Goal: Task Accomplishment & Management: Manage account settings

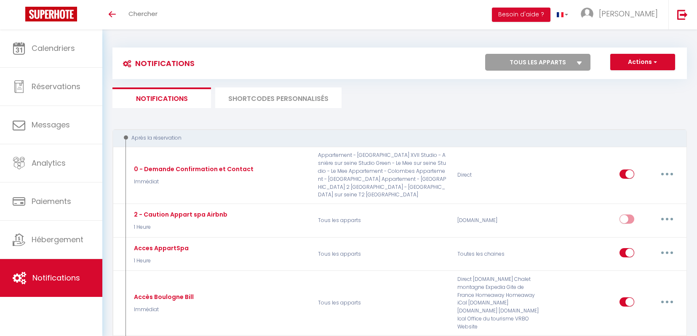
select select
click at [485, 54] on select "Tous les apparts Edera | Spa - Soir Edera | Spa - Journée Comme chez soi - Amie…" at bounding box center [537, 62] width 105 height 17
select select "78293"
click option "T2 Courbevoie" at bounding box center [0, 0] width 0 height 0
select select
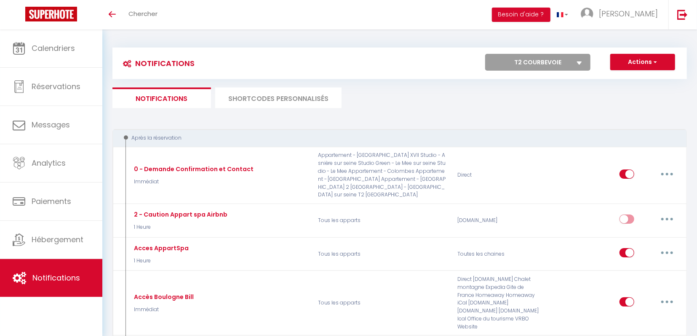
select select
checkbox input "false"
checkbox input "true"
checkbox input "false"
select select
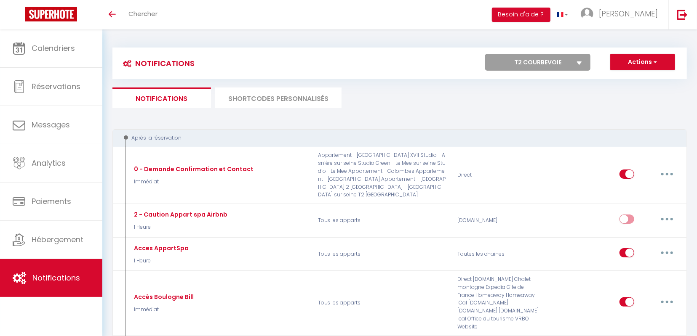
select select
checkbox input "false"
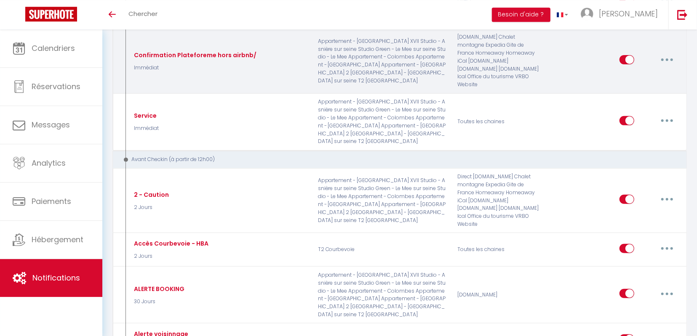
scroll to position [213, 0]
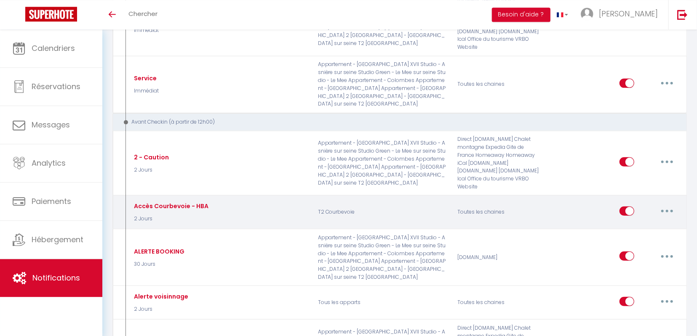
click at [665, 205] on button "button" at bounding box center [667, 211] width 24 height 13
click at [641, 223] on link "Editer" at bounding box center [645, 230] width 62 height 14
type input "Accès Courbevoie - HBA"
select select "2 Jours"
select select "if_deposit_is_paid"
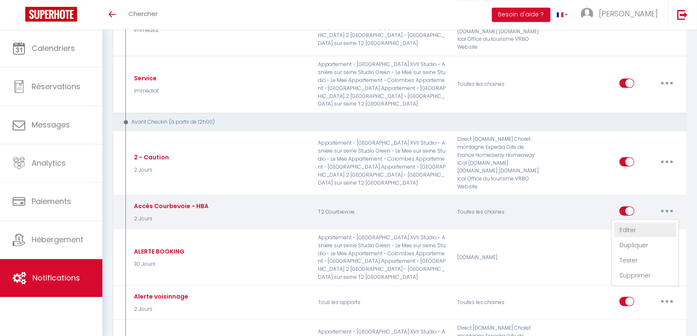
checkbox input "true"
checkbox input "false"
checkbox input "true"
radio input "true"
type input "Procédure pour le checkin - [RENTAL:NAME]"
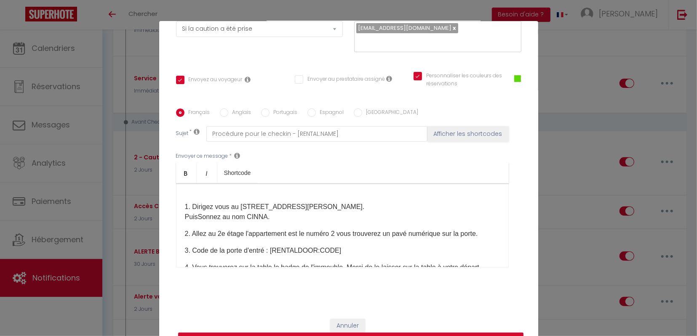
scroll to position [21, 0]
click at [365, 208] on span "1. Dirigez vous au 11 rue Joseph Rivière et saisissez le code 6367. Puis" at bounding box center [275, 211] width 180 height 17
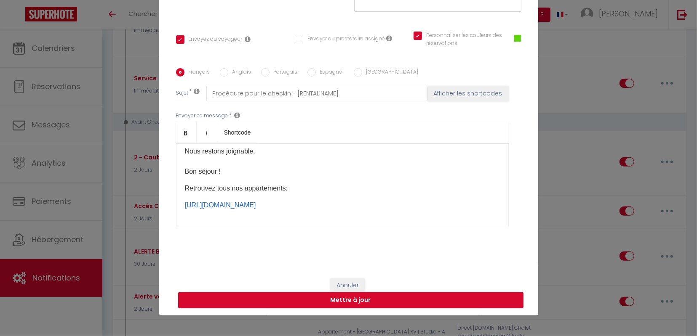
scroll to position [146, 0]
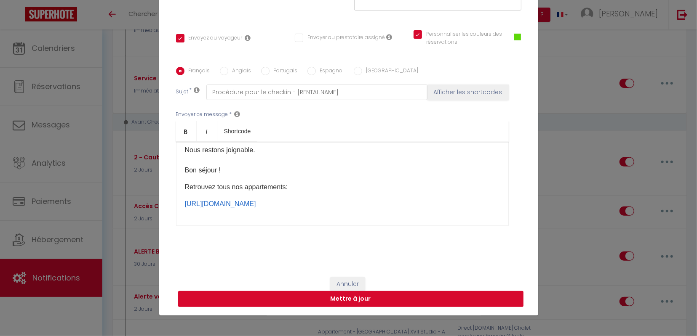
click at [343, 301] on button "Mettre à jour" at bounding box center [350, 299] width 345 height 16
checkbox input "true"
checkbox input "false"
checkbox input "true"
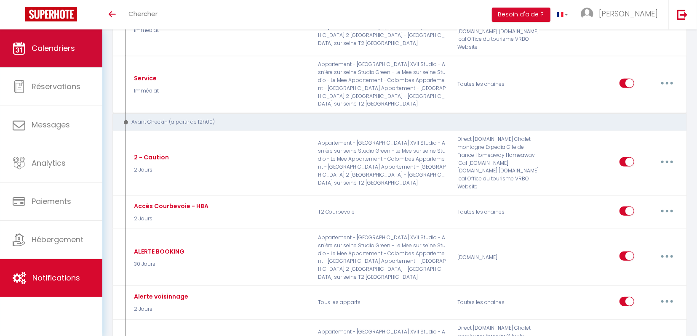
click at [47, 39] on link "Calendriers" at bounding box center [51, 48] width 102 height 38
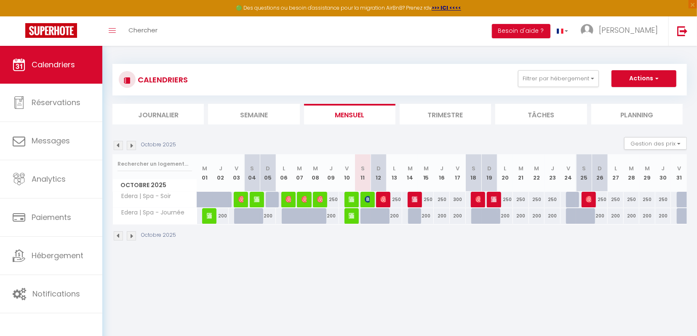
click at [130, 147] on img at bounding box center [131, 145] width 9 height 9
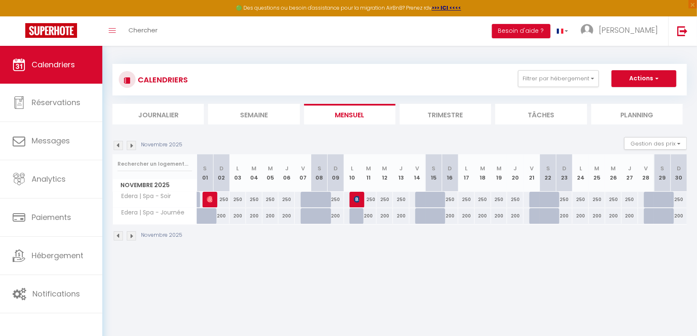
click at [226, 202] on div "250" at bounding box center [221, 200] width 16 height 16
type input "250"
type input "Dim 02 Novembre 2025"
type input "Lun 03 Novembre 2025"
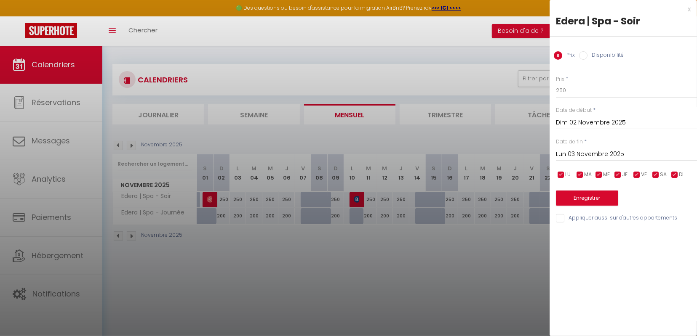
click at [557, 174] on input "checkbox" at bounding box center [560, 175] width 8 height 8
checkbox input "false"
click at [582, 173] on input "checkbox" at bounding box center [579, 175] width 8 height 8
checkbox input "false"
click at [602, 173] on input "checkbox" at bounding box center [598, 175] width 8 height 8
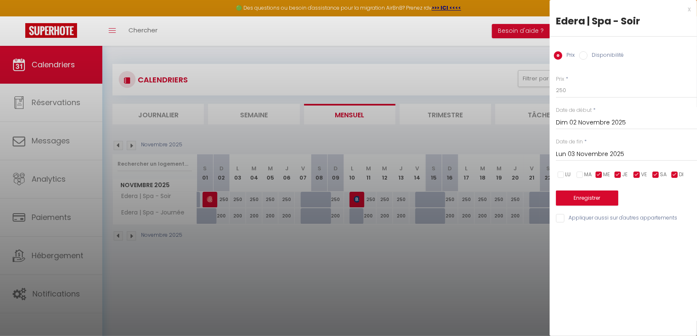
checkbox input "false"
click at [624, 172] on span "JE" at bounding box center [624, 175] width 5 height 8
checkbox input "false"
click at [674, 176] on input "checkbox" at bounding box center [674, 175] width 8 height 8
checkbox input "false"
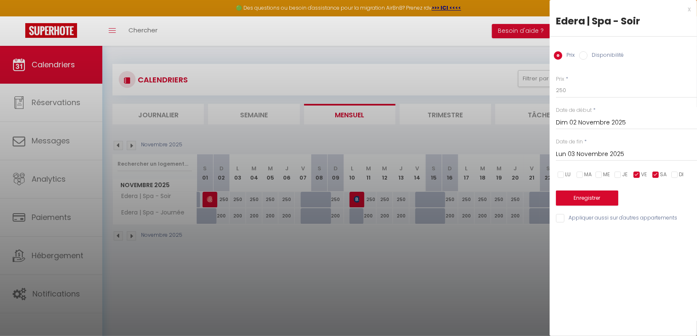
click at [585, 58] on input "Disponibilité" at bounding box center [583, 55] width 8 height 8
radio input "true"
radio input "false"
click at [583, 158] on input "Lun 03 Novembre 2025" at bounding box center [626, 155] width 141 height 11
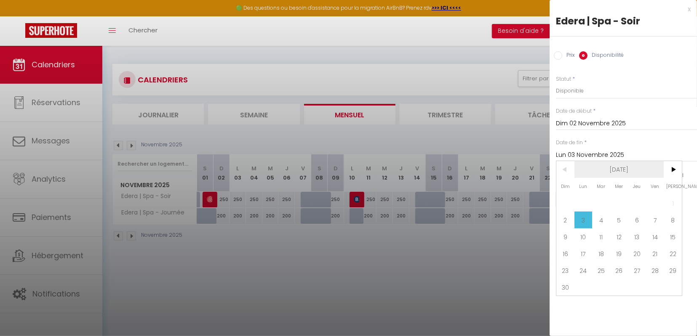
click at [644, 171] on span "[DATE]" at bounding box center [619, 169] width 90 height 17
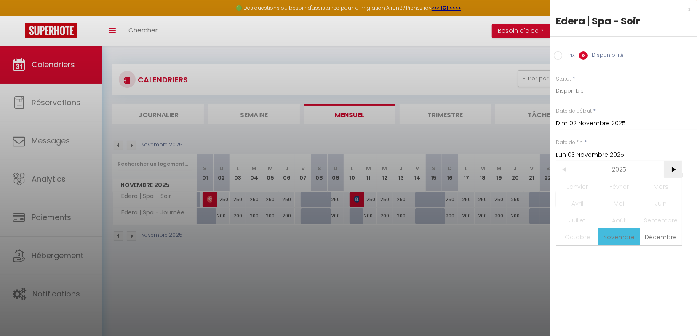
click at [668, 170] on span ">" at bounding box center [672, 169] width 18 height 17
click at [665, 240] on span "Décembre" at bounding box center [661, 237] width 42 height 17
click at [641, 274] on span "31" at bounding box center [637, 270] width 18 height 17
type input "Jeu 31 Décembre 2026"
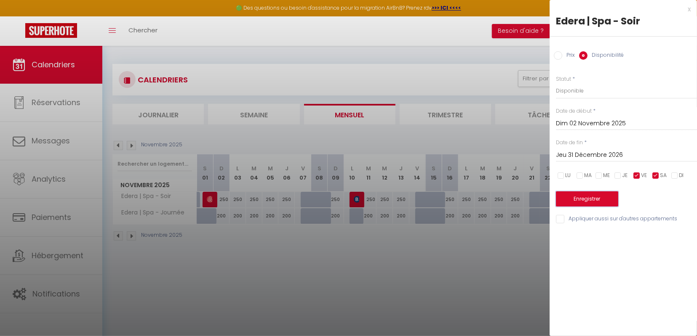
click at [597, 194] on button "Enregistrer" at bounding box center [587, 199] width 62 height 15
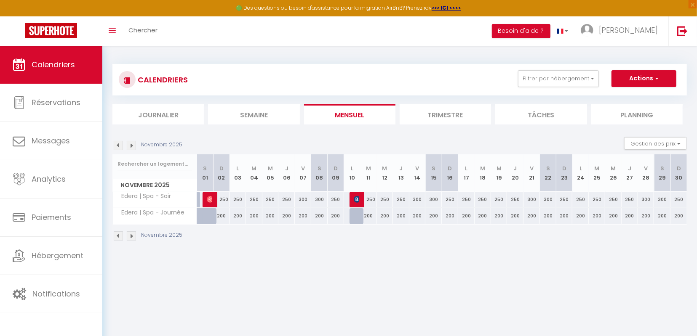
click at [117, 236] on img at bounding box center [118, 236] width 9 height 9
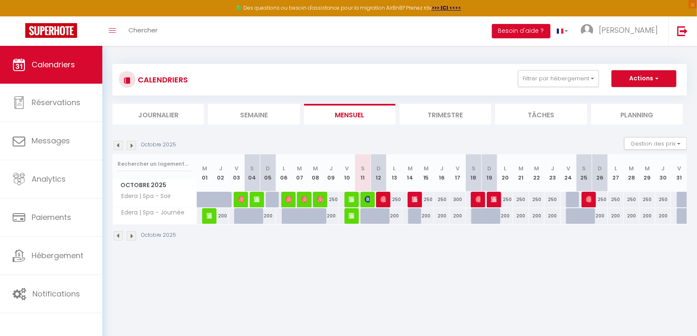
click at [570, 199] on div at bounding box center [574, 200] width 16 height 16
select select "1"
type input "Ven 24 Octobre 2025"
type input "Sam 25 Octobre 2025"
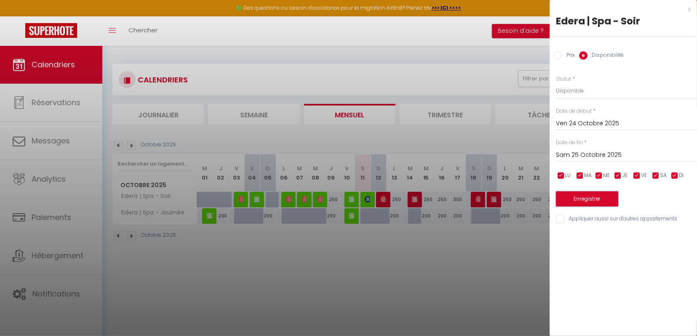
click at [579, 194] on button "Enregistrer" at bounding box center [587, 199] width 62 height 15
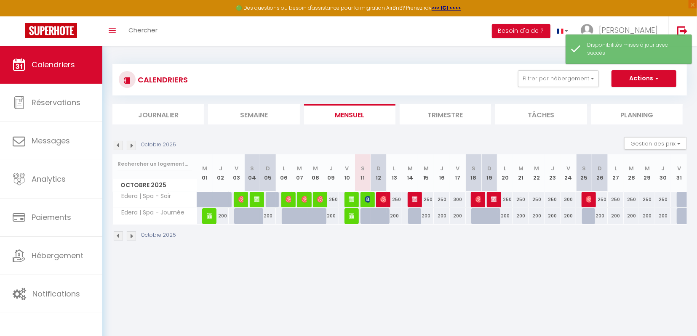
click at [681, 199] on div at bounding box center [684, 200] width 16 height 16
select select "1"
type input "Ven 31 Octobre 2025"
type input "Sam 01 Novembre 2025"
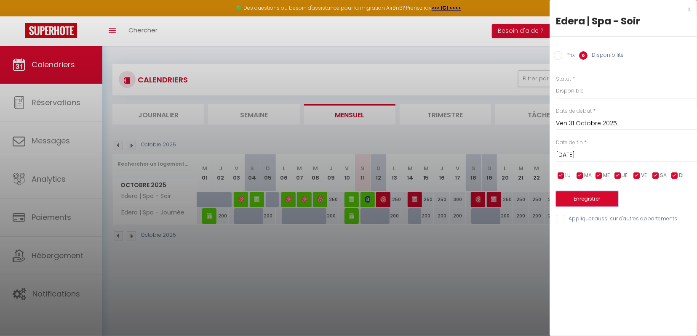
click at [587, 195] on button "Enregistrer" at bounding box center [587, 199] width 62 height 15
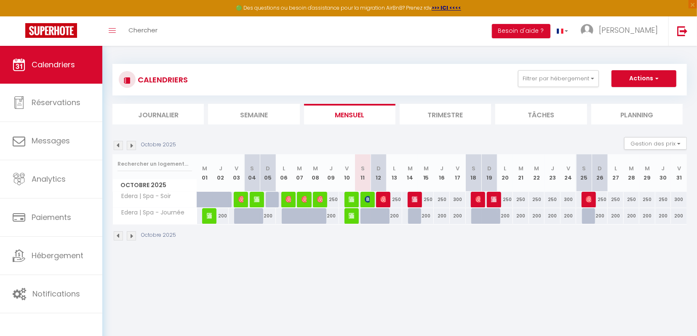
click at [131, 146] on img at bounding box center [131, 145] width 9 height 9
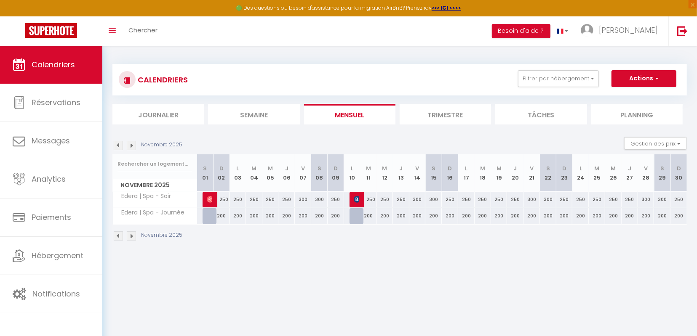
click at [119, 145] on img at bounding box center [118, 145] width 9 height 9
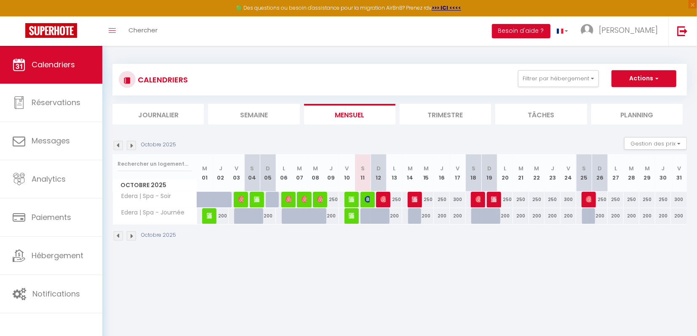
click at [135, 146] on img at bounding box center [131, 145] width 9 height 9
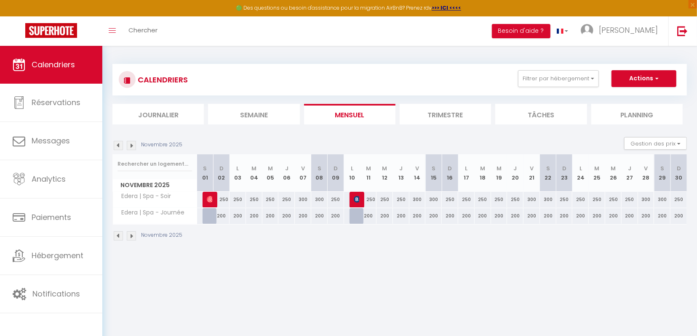
click at [117, 145] on img at bounding box center [118, 145] width 9 height 9
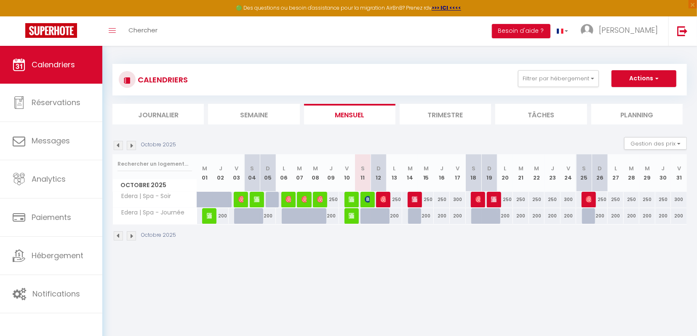
click at [132, 145] on img at bounding box center [131, 145] width 9 height 9
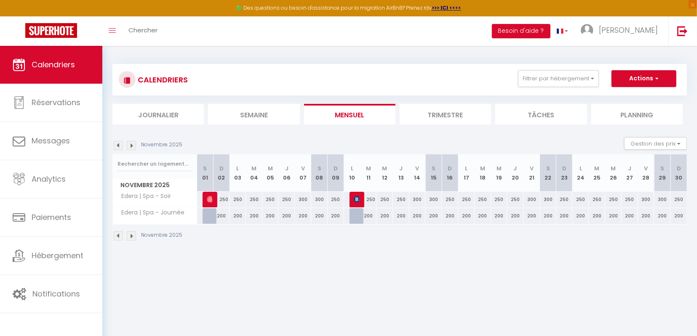
click at [119, 145] on img at bounding box center [118, 145] width 9 height 9
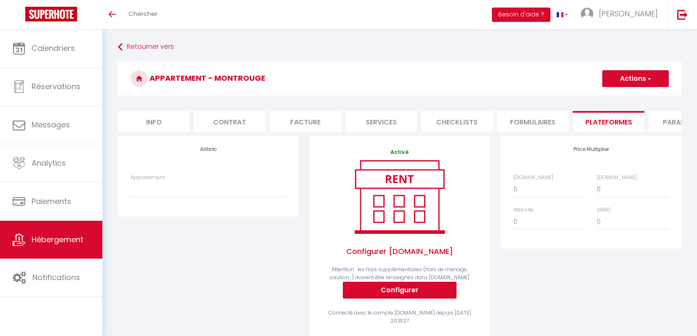
scroll to position [29, 0]
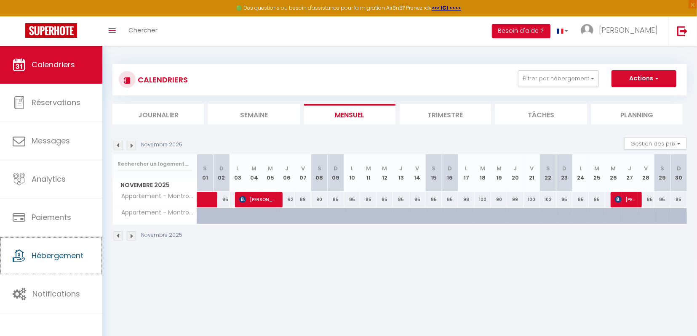
click at [53, 258] on span "Hébergement" at bounding box center [58, 255] width 52 height 11
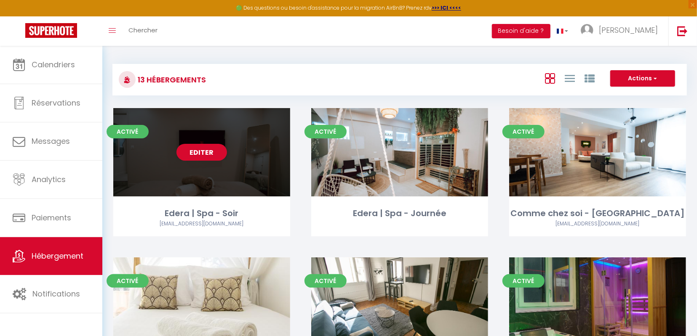
click at [210, 152] on link "Editer" at bounding box center [201, 152] width 51 height 17
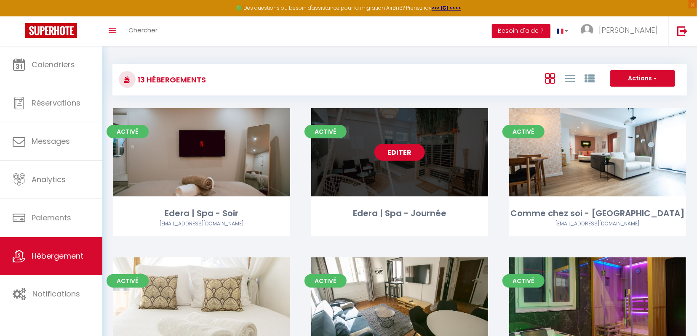
click at [397, 152] on link "Editer" at bounding box center [399, 152] width 51 height 17
select select "3"
select select "2"
select select "1"
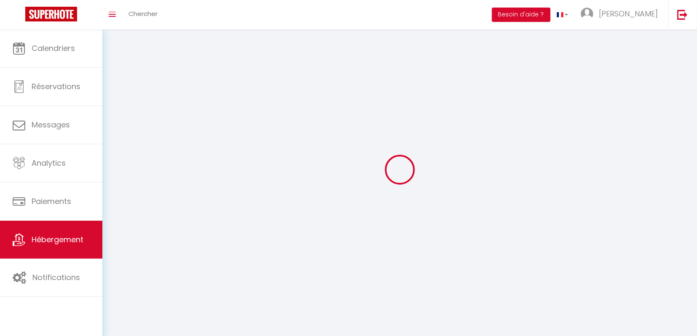
select select
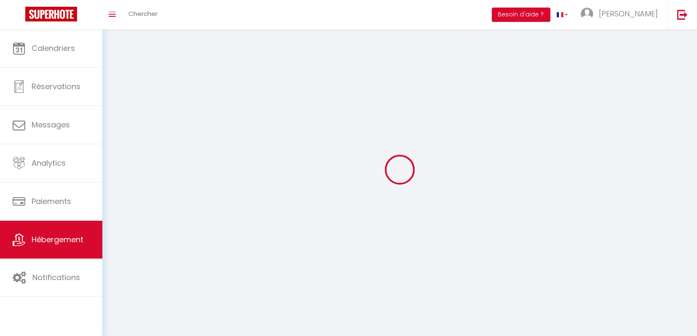
select select
checkbox input "false"
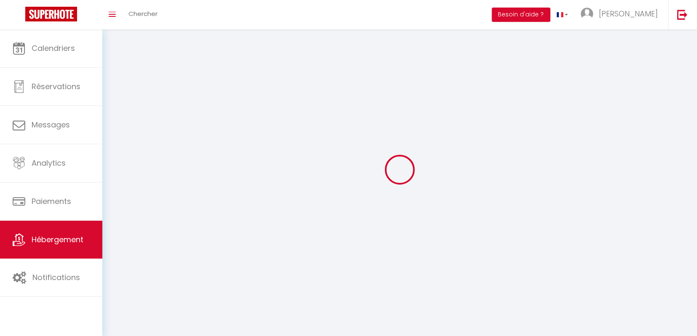
checkbox input "false"
select select
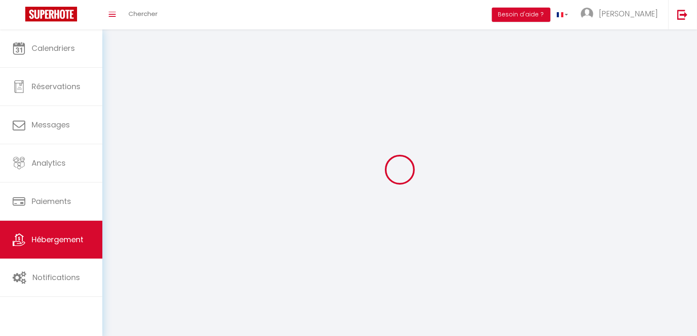
select select
checkbox input "false"
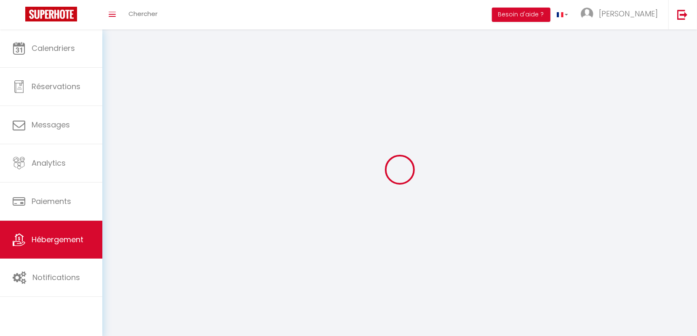
checkbox input "false"
select select
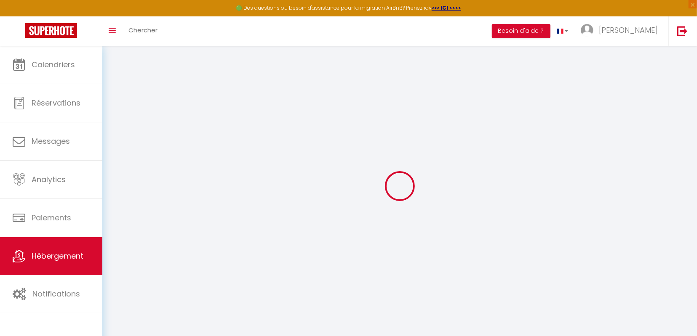
checkbox input "true"
checkbox input "false"
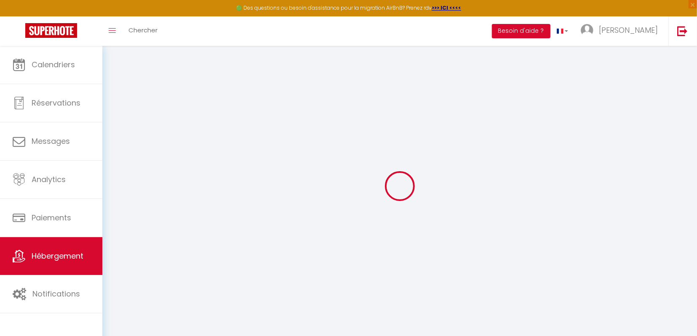
checkbox input "false"
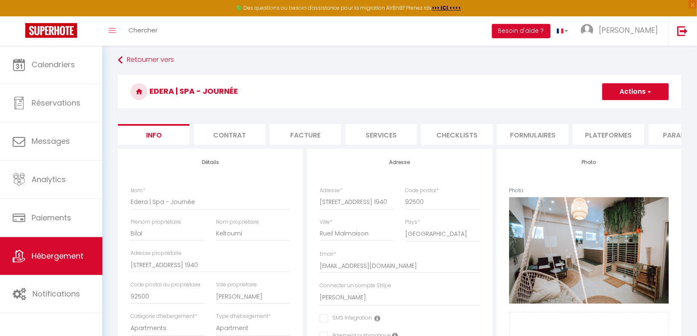
scroll to position [3, 0]
click at [665, 134] on li "Paramètres" at bounding box center [684, 135] width 72 height 21
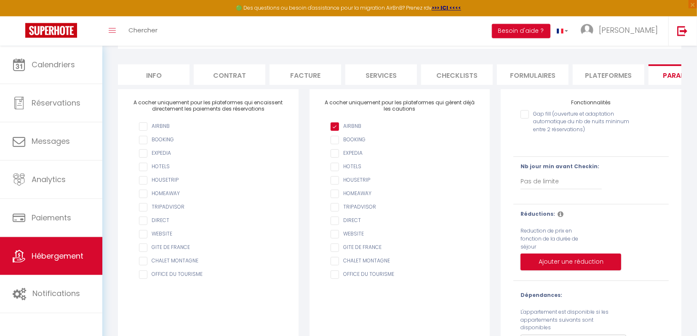
scroll to position [107, 0]
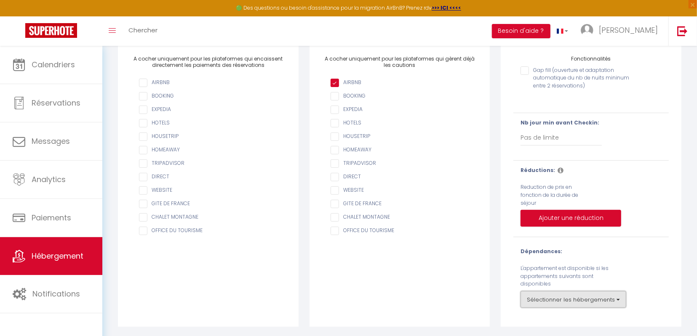
click at [556, 298] on button "Sélectionner les hébergements" at bounding box center [573, 299] width 106 height 17
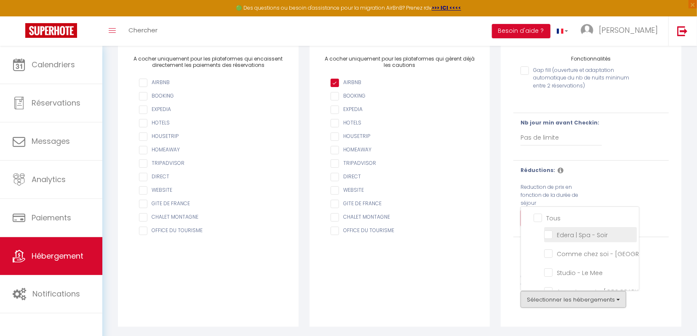
click at [547, 234] on Soir "Edera | Spa - Soir" at bounding box center [590, 234] width 93 height 8
checkbox Soir "true"
checkbox input "false"
checkbox Amiens "false"
checkbox Mee "false"
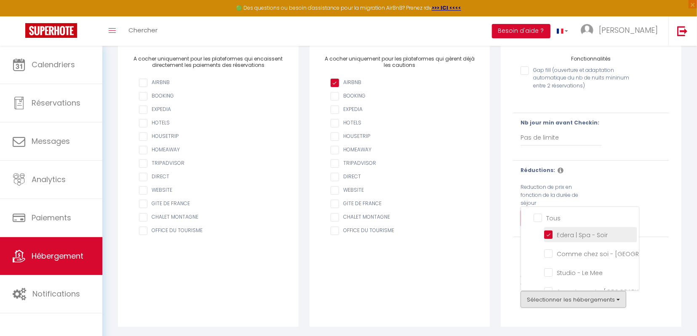
checkbox XVII "false"
checkbox Auxerre "false"
checkbox Colombes "false"
checkbox seine "false"
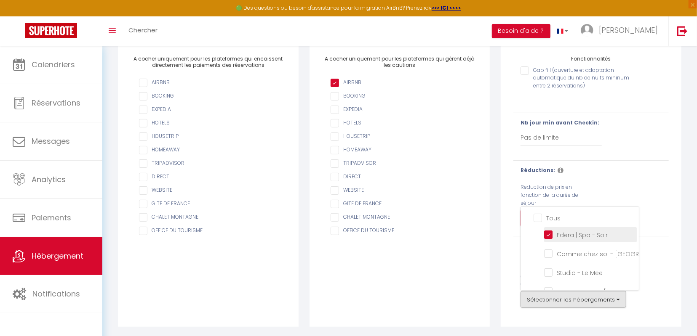
checkbox Montrouge "false"
checkbox 2 "false"
checkbox seine "false"
checkbox Courbevoie "false"
click at [662, 178] on div "Réductions: Reduction de prix en fonction de la [PERSON_NAME] Ajouter une réduc…" at bounding box center [591, 199] width 166 height 64
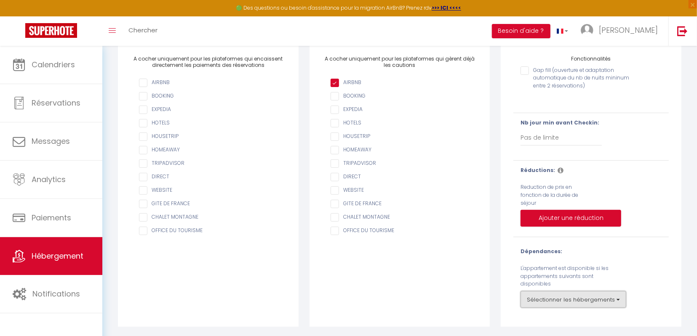
click at [558, 297] on button "Sélectionner les hébergements" at bounding box center [573, 299] width 106 height 17
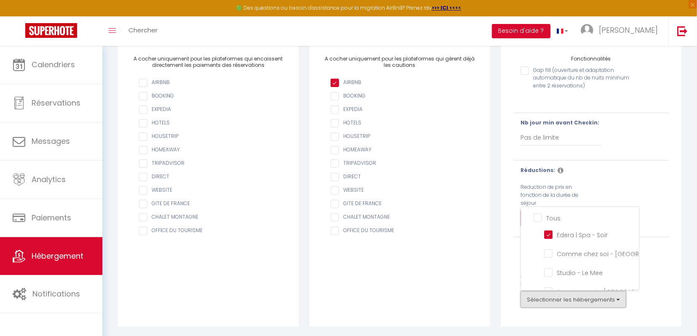
click at [558, 297] on button "Sélectionner les hébergements" at bounding box center [573, 299] width 106 height 17
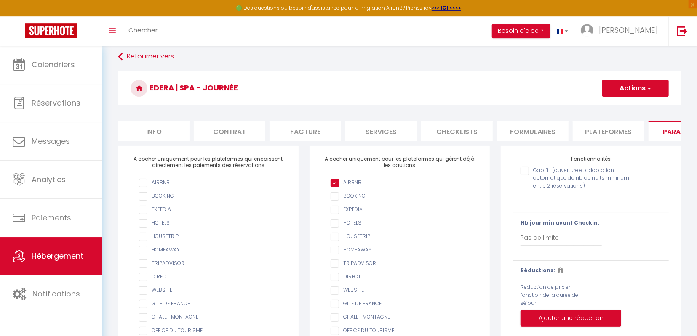
scroll to position [0, 0]
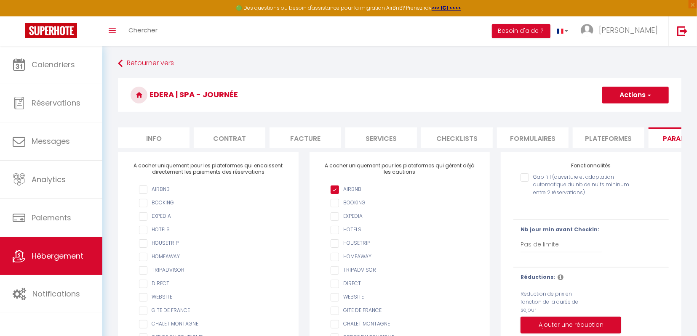
click at [630, 96] on button "Actions" at bounding box center [635, 95] width 67 height 17
click at [630, 112] on input "Enregistrer" at bounding box center [625, 113] width 31 height 8
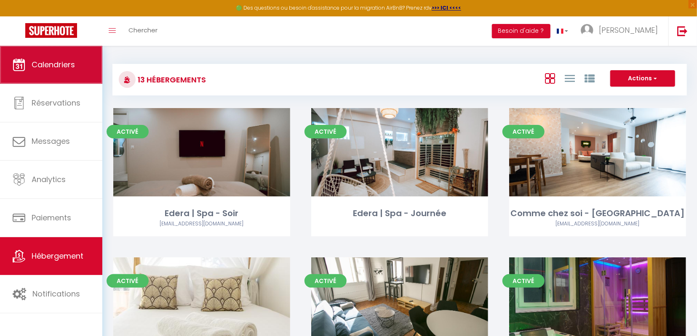
click at [54, 66] on span "Calendriers" at bounding box center [53, 64] width 43 height 11
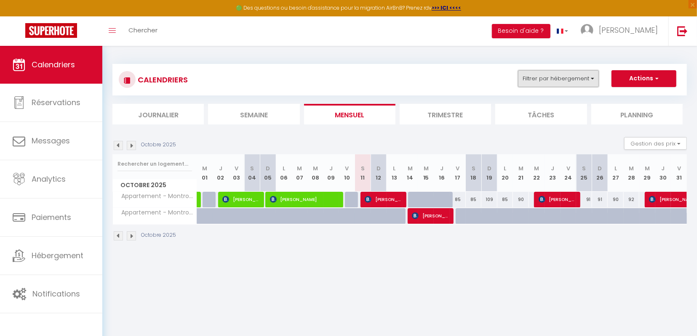
click at [577, 82] on button "Filtrer par hébergement" at bounding box center [558, 78] width 81 height 17
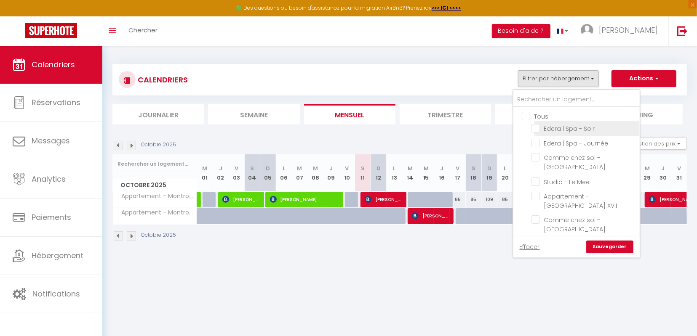
click at [538, 128] on input "Edera | Spa - Soir" at bounding box center [583, 128] width 105 height 8
checkbox input "true"
checkbox input "false"
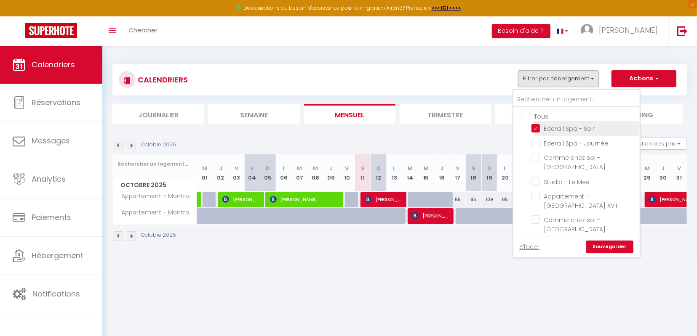
checkbox input "false"
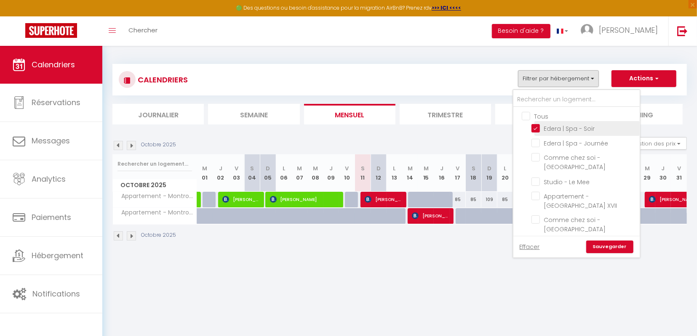
checkbox input "false"
click at [538, 146] on input "Edera | Spa - Journée" at bounding box center [583, 142] width 105 height 8
checkbox input "true"
checkbox input "false"
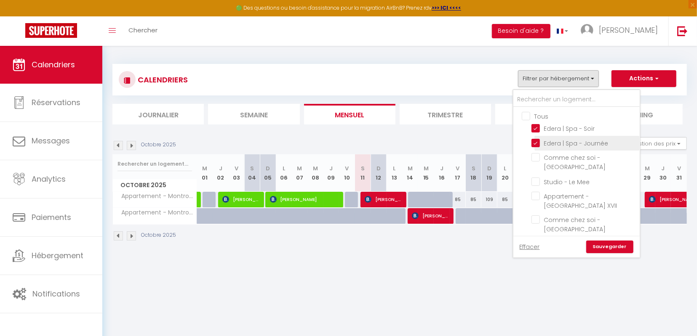
checkbox input "false"
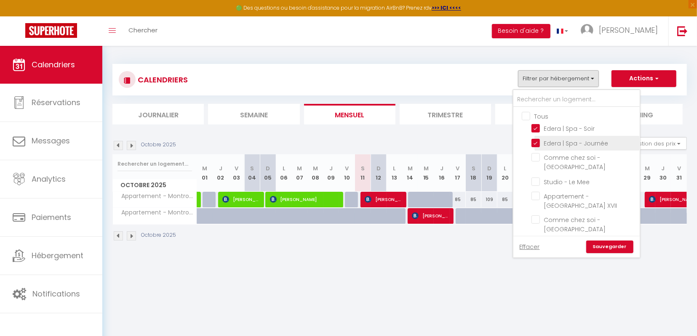
checkbox input "false"
click at [618, 248] on link "Sauvegarder" at bounding box center [609, 247] width 47 height 13
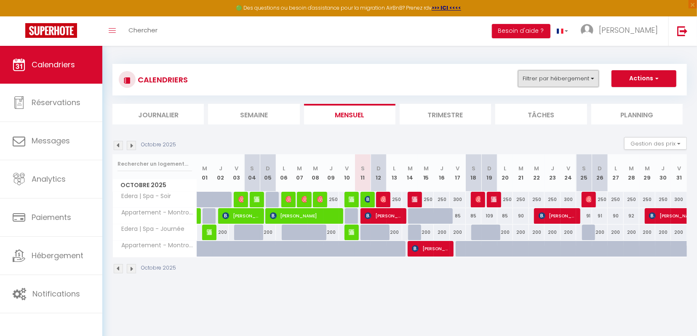
click at [579, 81] on button "Filtrer par hébergement" at bounding box center [558, 78] width 81 height 17
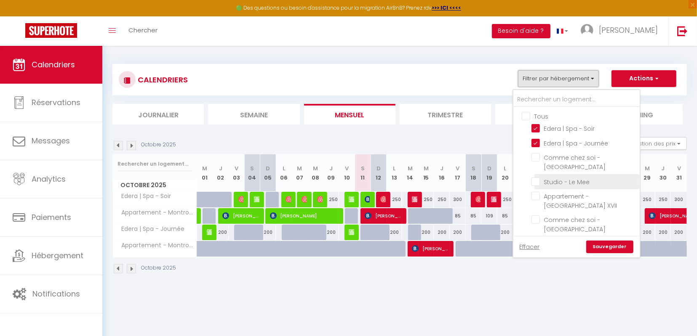
scroll to position [98, 0]
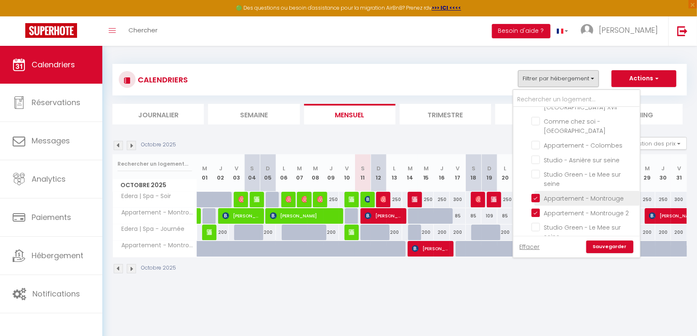
click at [553, 194] on input "Appartement - Montrouge" at bounding box center [583, 198] width 105 height 8
checkbox input "false"
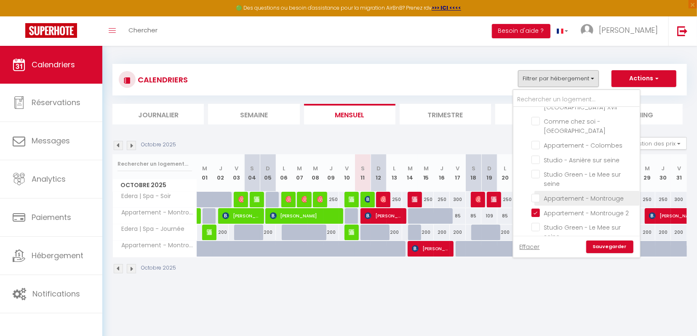
checkbox input "false"
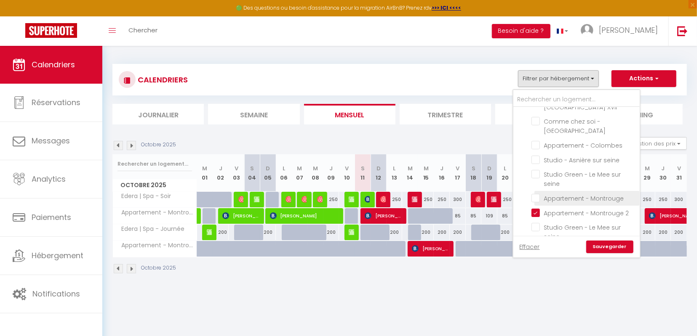
checkbox input "false"
click at [551, 208] on input "Appartement - Montrouge 2" at bounding box center [583, 212] width 105 height 8
checkbox input "false"
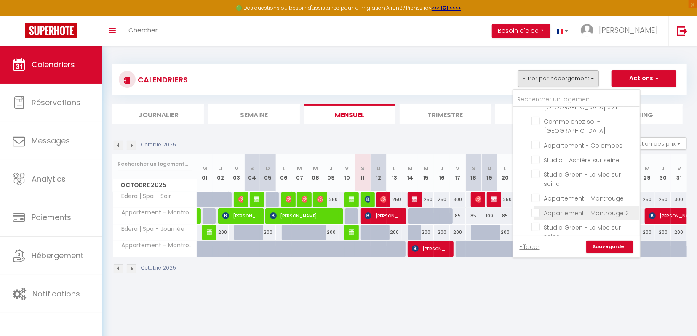
checkbox input "false"
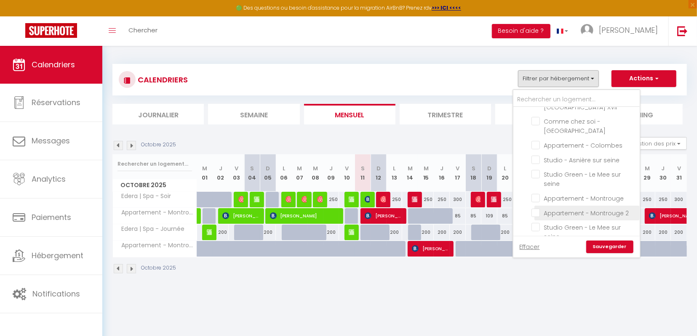
checkbox input "false"
click at [613, 245] on link "Sauvegarder" at bounding box center [609, 247] width 47 height 13
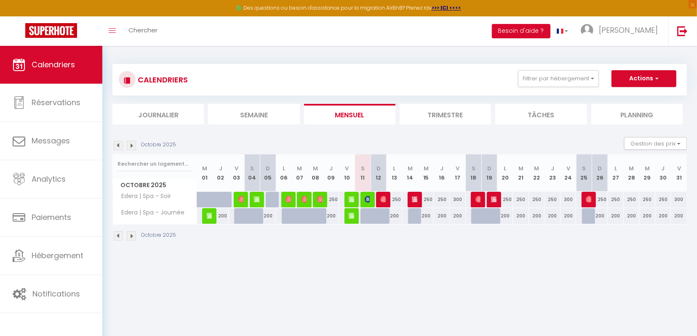
click at [400, 217] on div "200" at bounding box center [394, 216] width 16 height 16
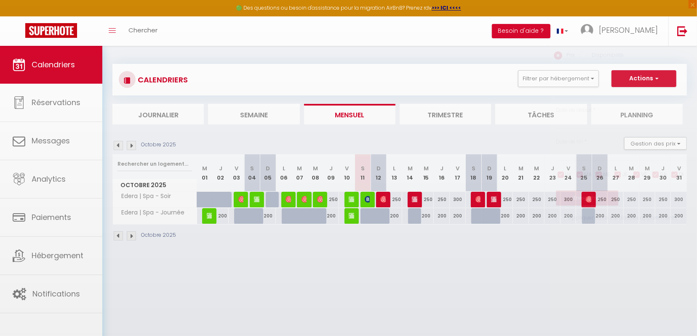
type input "200"
select select "1"
type input "Lun 13 Octobre 2025"
type input "[DATE] Octobre 2025"
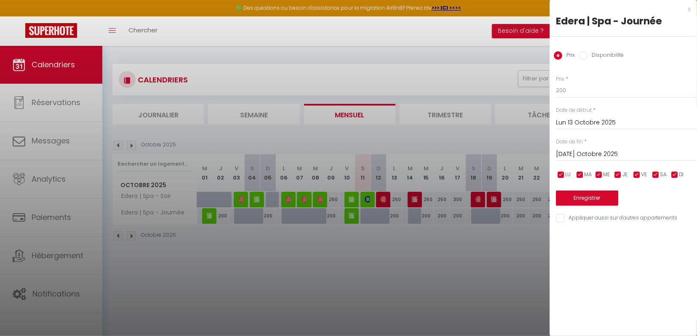
click at [586, 53] on input "Disponibilité" at bounding box center [583, 55] width 8 height 8
radio input "true"
radio input "false"
click at [556, 83] on select "Disponible Indisponible" at bounding box center [626, 91] width 141 height 16
select select "0"
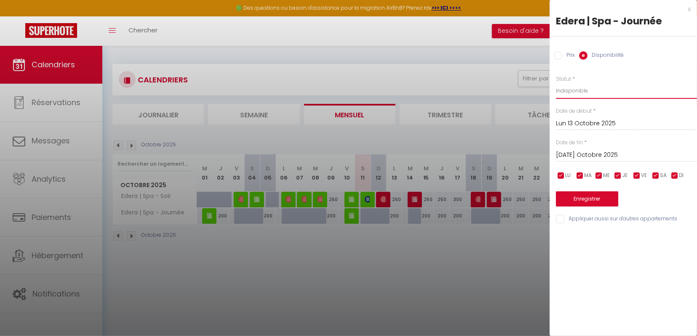
click option "Indisponible" at bounding box center [0, 0] width 0 height 0
click at [556, 176] on ul "LU MA ME JE VE SA DI" at bounding box center [554, 175] width 8 height 11
click at [563, 176] on input "checkbox" at bounding box center [560, 176] width 8 height 8
checkbox input "false"
click at [580, 175] on input "checkbox" at bounding box center [579, 176] width 8 height 8
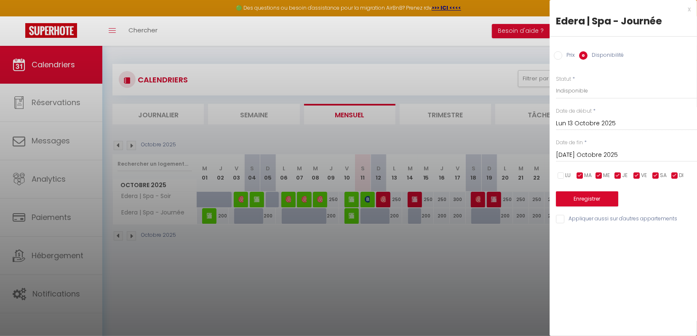
checkbox input "false"
click at [600, 174] on input "checkbox" at bounding box center [598, 176] width 8 height 8
checkbox input "false"
click at [618, 174] on input "checkbox" at bounding box center [617, 176] width 8 height 8
checkbox input "false"
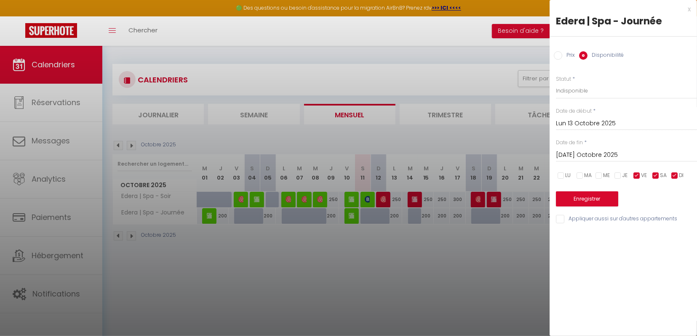
click at [675, 174] on input "checkbox" at bounding box center [674, 176] width 8 height 8
checkbox input "false"
click at [588, 199] on button "Enregistrer" at bounding box center [587, 199] width 62 height 15
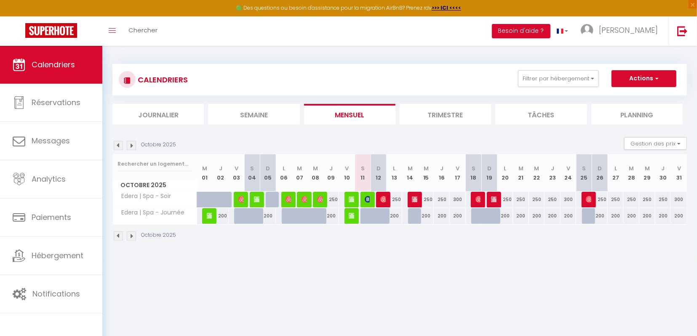
click at [552, 217] on div "200" at bounding box center [552, 216] width 16 height 16
select select "1"
type input "Jeu 23 Octobre 2025"
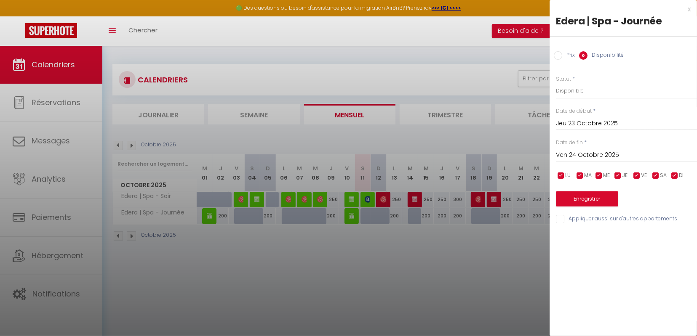
click at [590, 151] on input "Ven 24 Octobre 2025" at bounding box center [626, 155] width 141 height 11
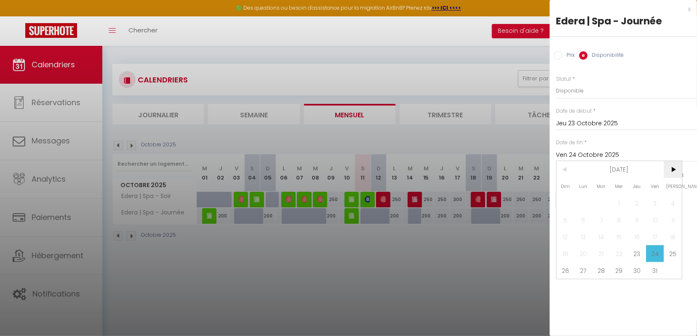
click at [678, 168] on span ">" at bounding box center [672, 169] width 18 height 17
click at [626, 168] on span "[DATE]" at bounding box center [619, 169] width 90 height 17
click at [675, 172] on span ">" at bounding box center [672, 169] width 18 height 17
click at [664, 234] on span "Décembre" at bounding box center [661, 237] width 42 height 17
click at [637, 272] on span "31" at bounding box center [637, 270] width 18 height 17
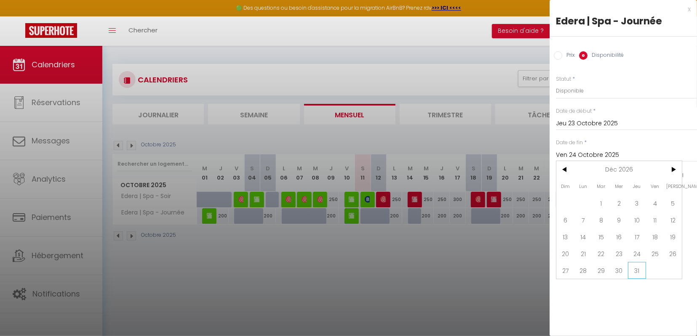
type input "Jeu 31 Décembre 2026"
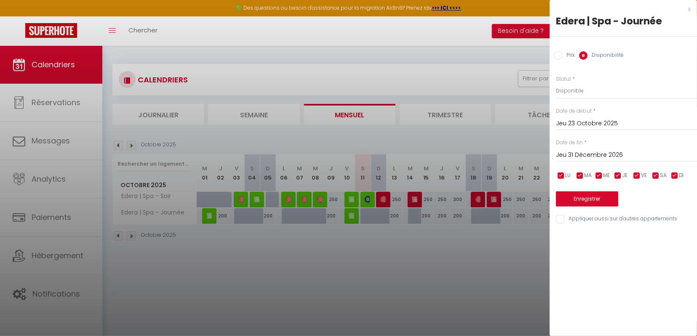
click at [563, 172] on input "checkbox" at bounding box center [560, 176] width 8 height 8
checkbox input "false"
click at [580, 175] on input "checkbox" at bounding box center [579, 176] width 8 height 8
checkbox input "false"
click at [600, 176] on input "checkbox" at bounding box center [598, 176] width 8 height 8
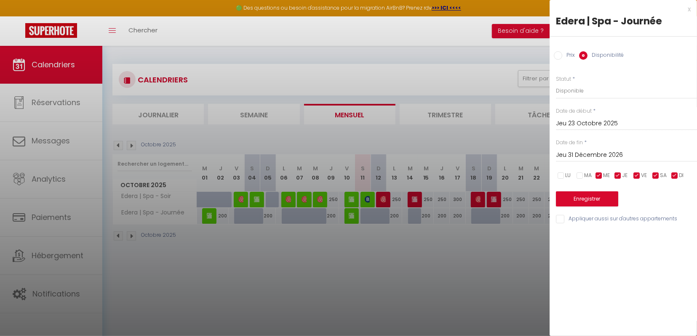
checkbox input "false"
click at [618, 176] on input "checkbox" at bounding box center [617, 176] width 8 height 8
checkbox input "false"
click at [674, 176] on input "checkbox" at bounding box center [674, 176] width 8 height 8
checkbox input "false"
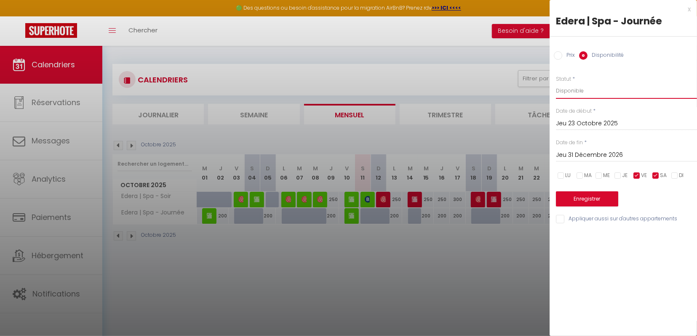
click at [556, 83] on select "Disponible Indisponible" at bounding box center [626, 91] width 141 height 16
select select "0"
click option "Indisponible" at bounding box center [0, 0] width 0 height 0
click at [580, 197] on button "Enregistrer" at bounding box center [587, 199] width 62 height 15
